Goal: Check status: Check status

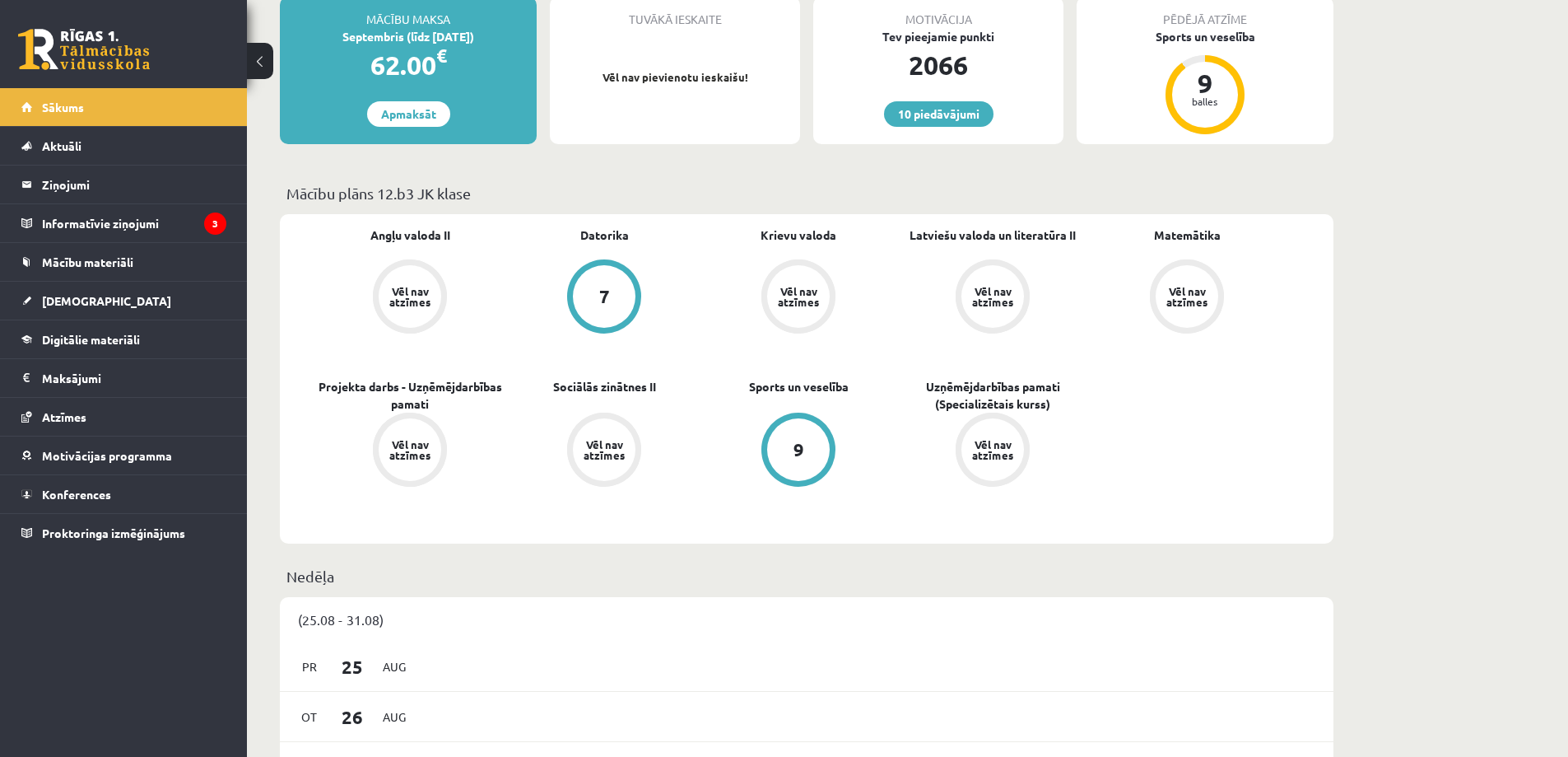
scroll to position [494, 0]
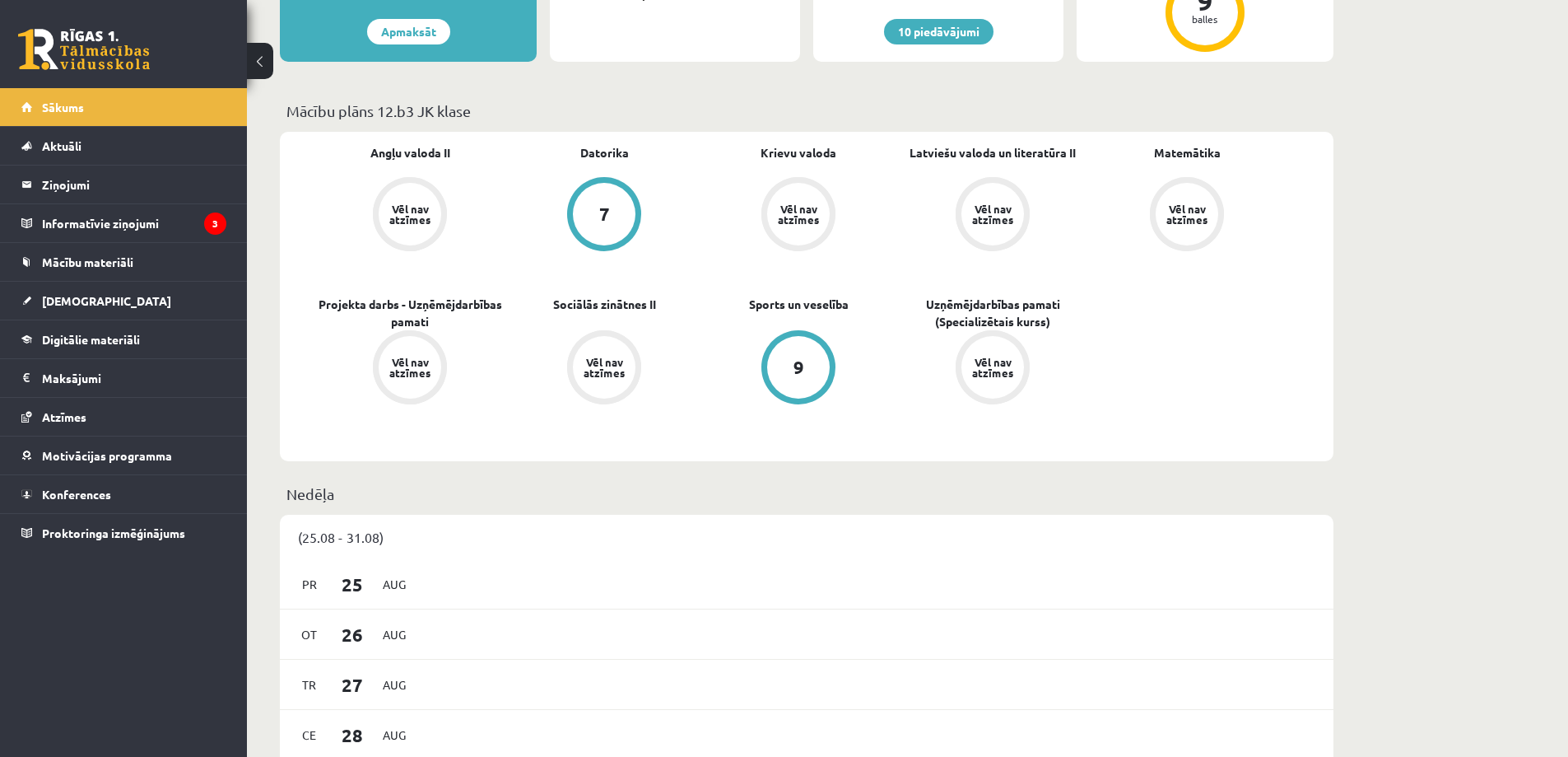
drag, startPoint x: 365, startPoint y: 159, endPoint x: 474, endPoint y: 154, distance: 109.1
click at [474, 154] on div "Angļu valoda II Vēl nav atzīmes" at bounding box center [410, 199] width 194 height 110
click at [488, 166] on div "Angļu valoda II Vēl nav atzīmes" at bounding box center [410, 199] width 194 height 110
drag, startPoint x: 861, startPoint y: 175, endPoint x: 874, endPoint y: 173, distance: 13.2
click at [874, 173] on div "Krievu valoda Vēl nav atzīmes" at bounding box center [798, 199] width 194 height 110
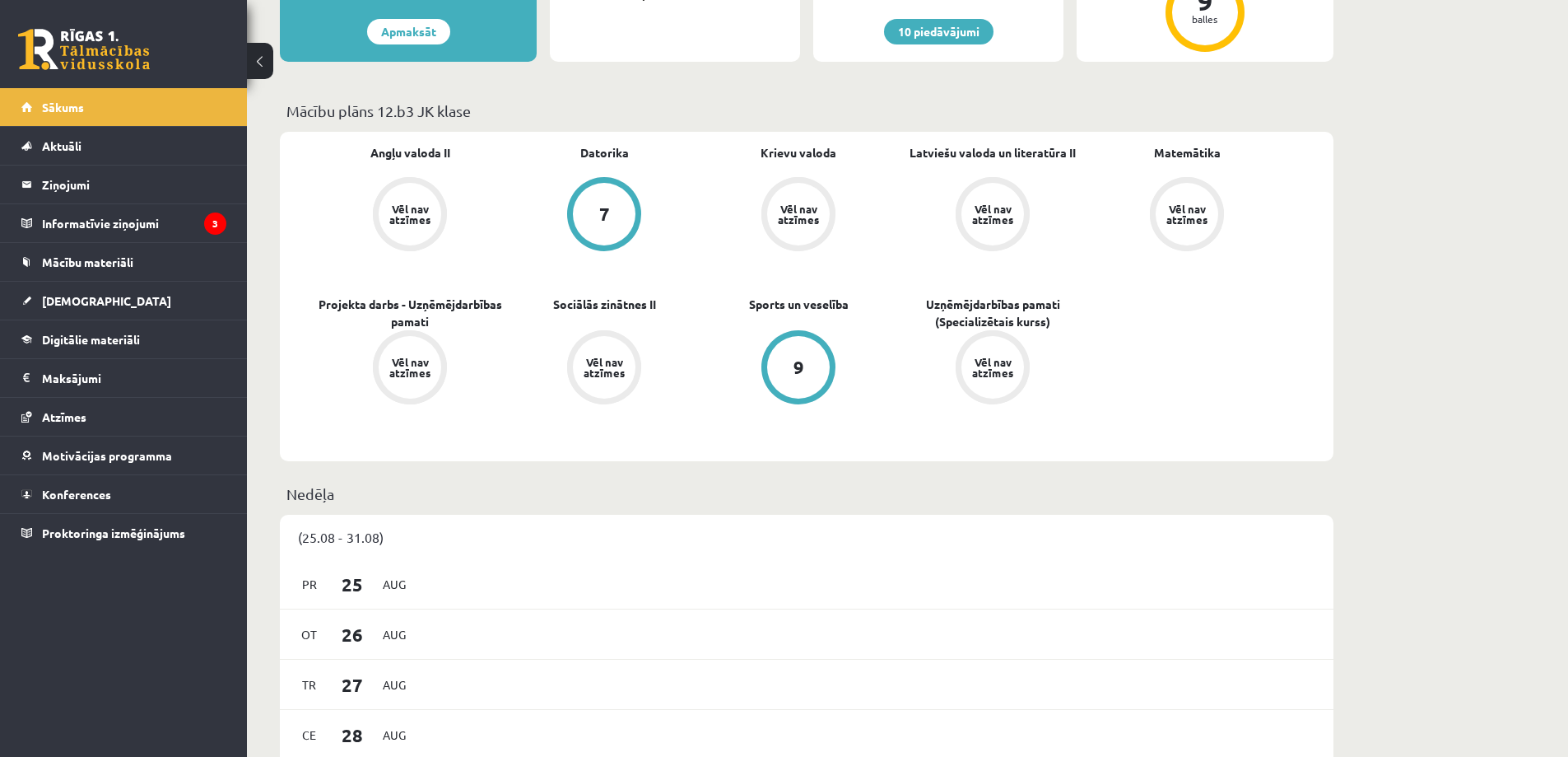
click at [874, 173] on div "Krievu valoda Vēl nav atzīmes" at bounding box center [798, 199] width 194 height 110
drag, startPoint x: 874, startPoint y: 173, endPoint x: 831, endPoint y: 168, distance: 43.3
click at [831, 168] on div "Krievu valoda Vēl nav atzīmes" at bounding box center [798, 199] width 194 height 110
click at [859, 158] on div "Krievu valoda Vēl nav atzīmes" at bounding box center [798, 199] width 194 height 110
drag, startPoint x: 859, startPoint y: 158, endPoint x: 961, endPoint y: 158, distance: 102.0
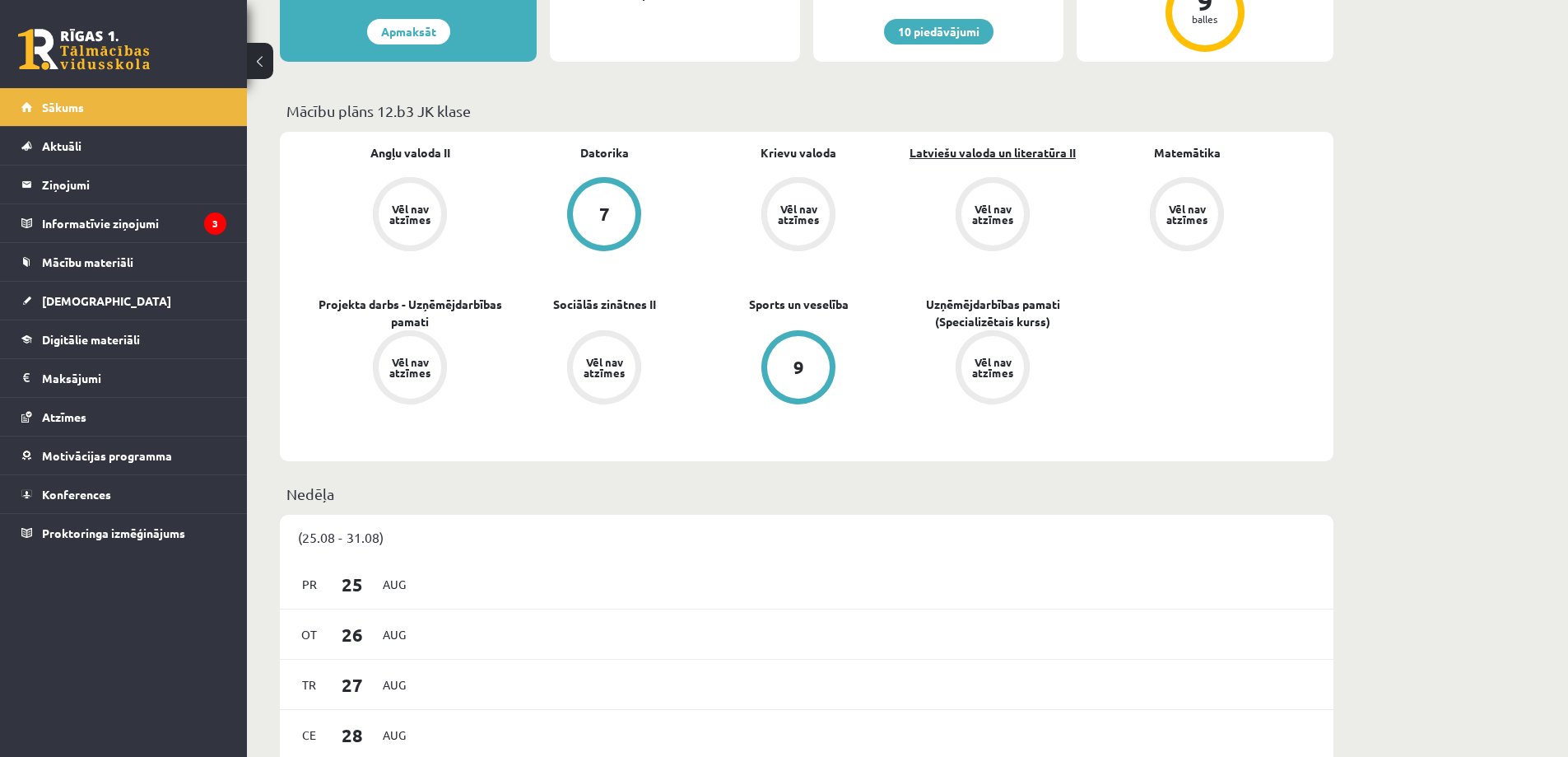
click at [961, 158] on div "Angļu valoda II Vēl nav atzīmes [GEOGRAPHIC_DATA] 7 Krievu valoda Vēl nav atzīm…" at bounding box center [798, 296] width 971 height 304
drag, startPoint x: 1069, startPoint y: 171, endPoint x: 936, endPoint y: 162, distance: 133.3
click at [936, 162] on span "Latviešu valoda un literatūra II" at bounding box center [992, 160] width 166 height 33
drag, startPoint x: 1125, startPoint y: 155, endPoint x: 1236, endPoint y: 159, distance: 111.1
click at [1236, 159] on div "Matemātika Vēl nav atzīmes" at bounding box center [1186, 199] width 194 height 110
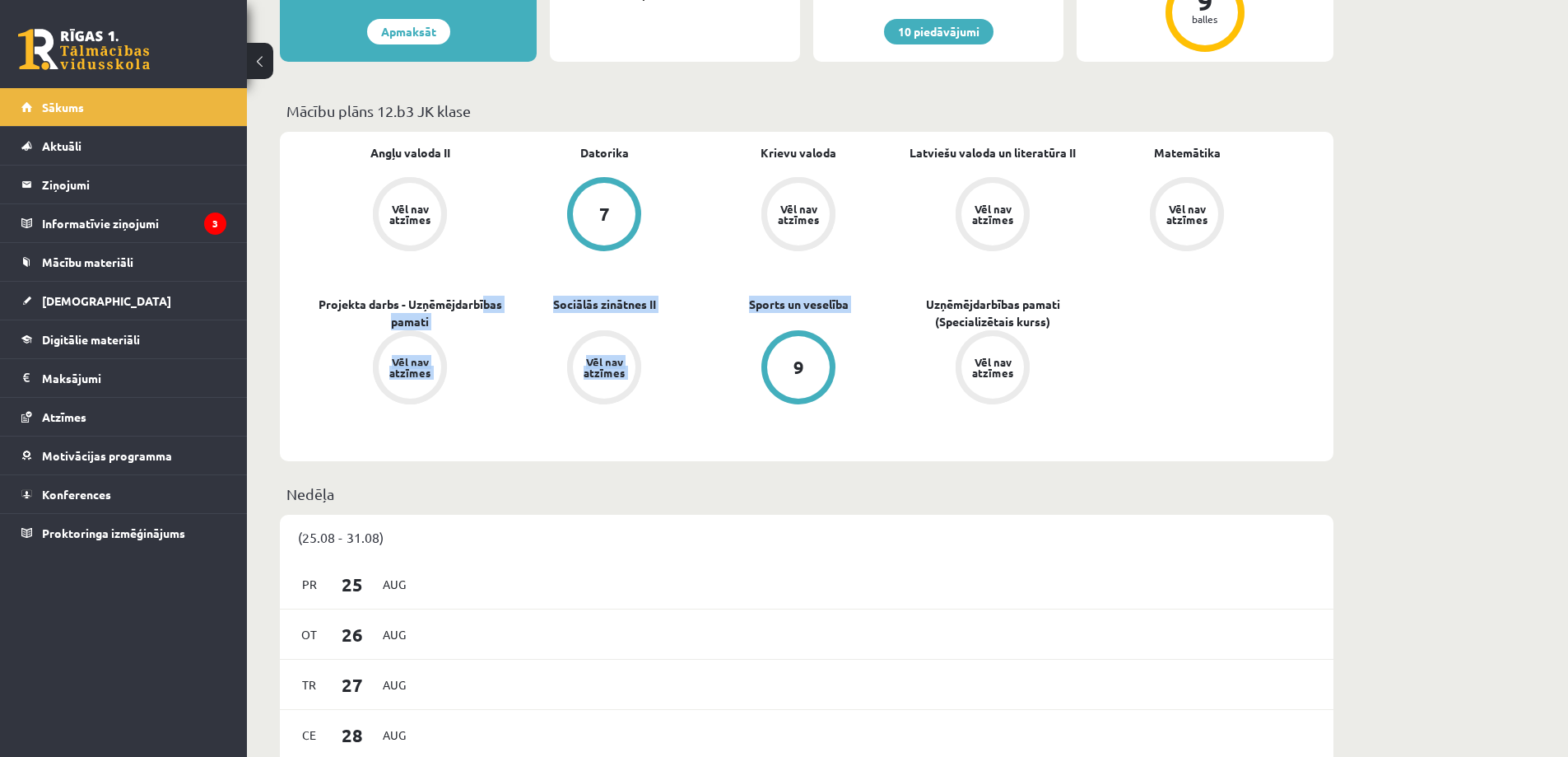
drag, startPoint x: 484, startPoint y: 275, endPoint x: 745, endPoint y: 330, distance: 266.7
click at [745, 330] on div "Angļu valoda II Vēl nav atzīmes [GEOGRAPHIC_DATA] 7 Krievu valoda Vēl nav atzīm…" at bounding box center [798, 296] width 971 height 304
click at [936, 288] on div "Angļu valoda II Vēl nav atzīmes [GEOGRAPHIC_DATA] 7 Krievu valoda Vēl nav atzīm…" at bounding box center [798, 296] width 971 height 304
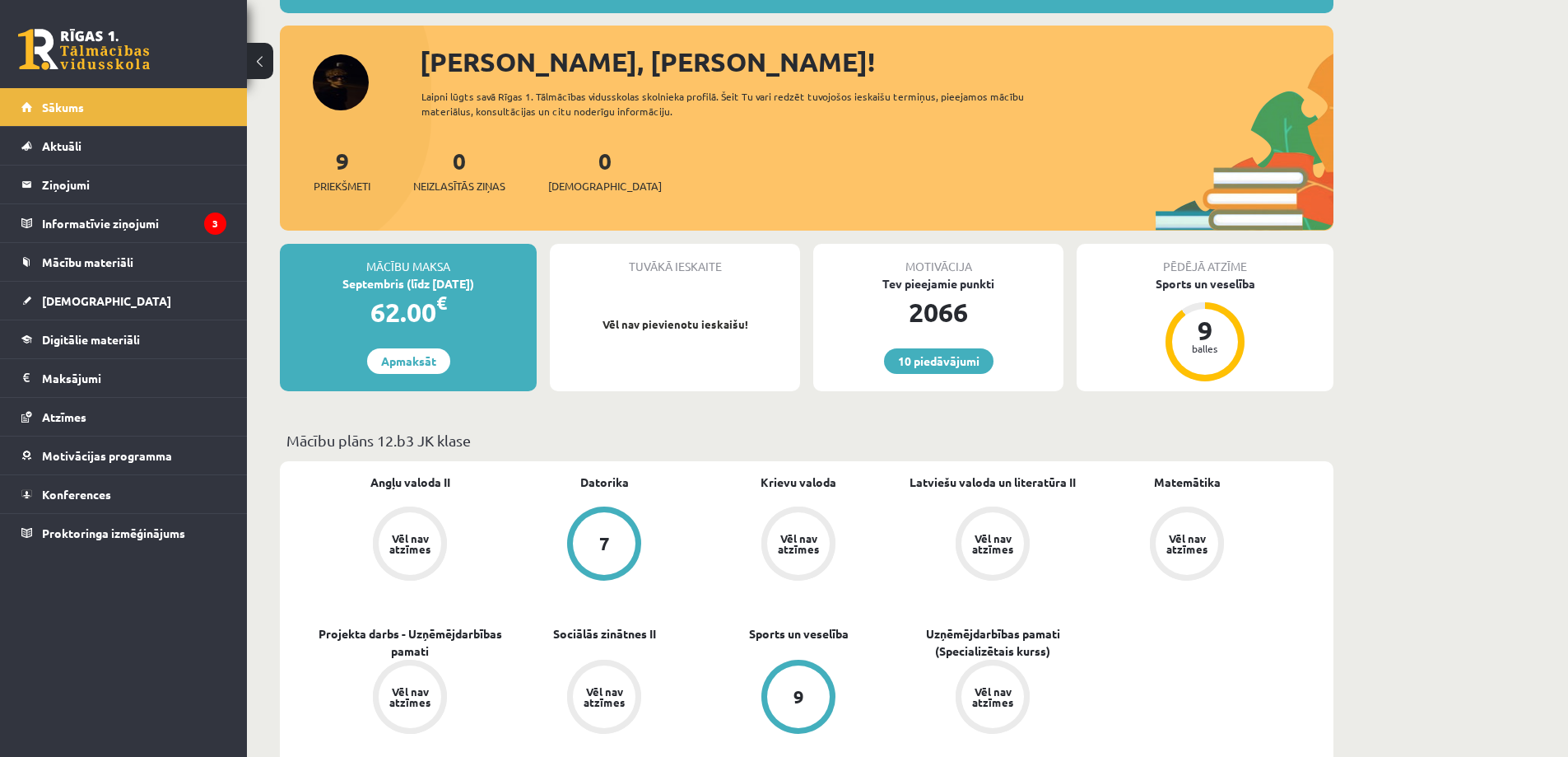
scroll to position [0, 0]
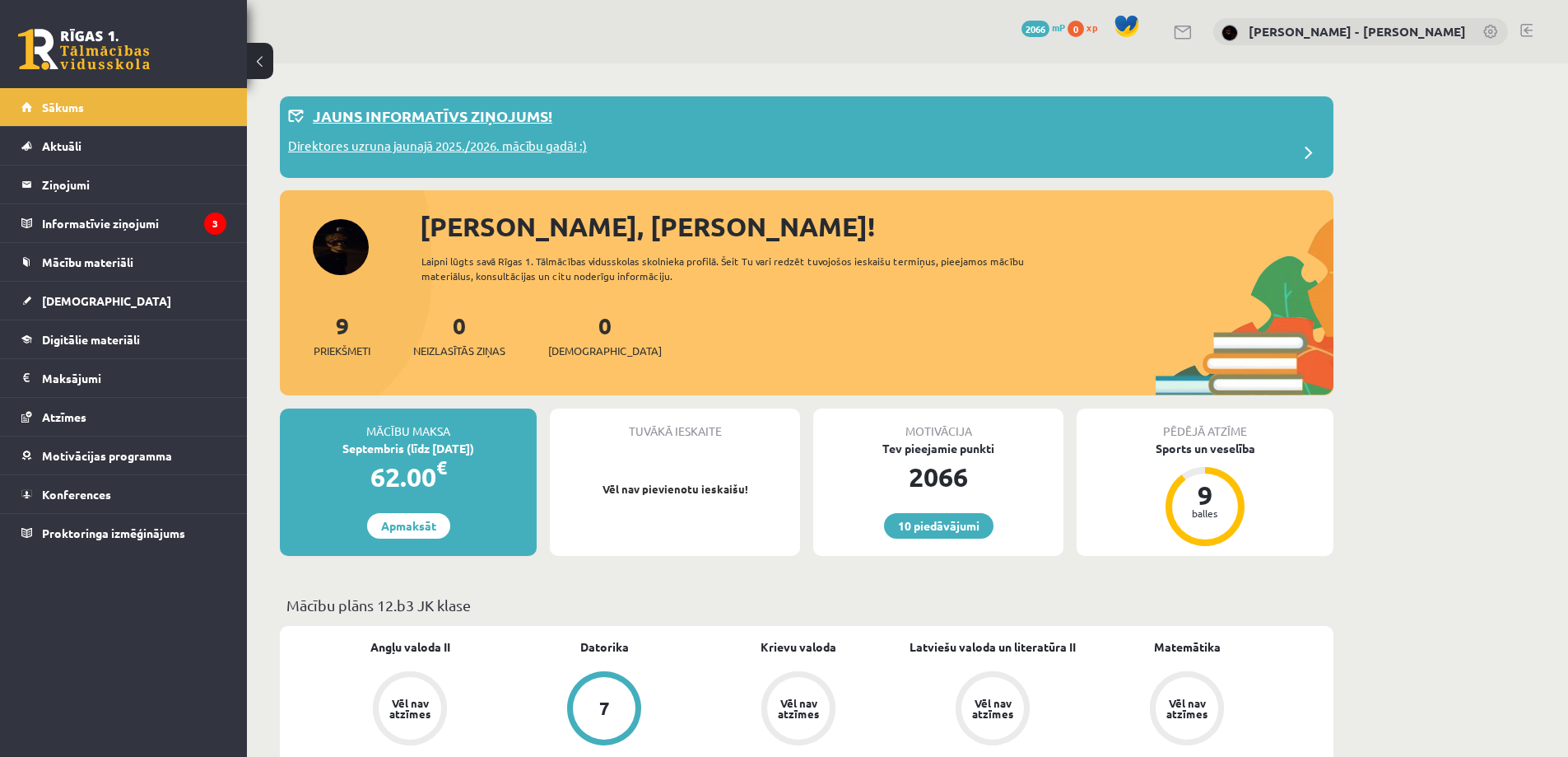
drag, startPoint x: 540, startPoint y: 321, endPoint x: 548, endPoint y: 107, distance: 214.1
click at [186, 99] on link "Sākums" at bounding box center [124, 106] width 205 height 37
